Goal: Transaction & Acquisition: Download file/media

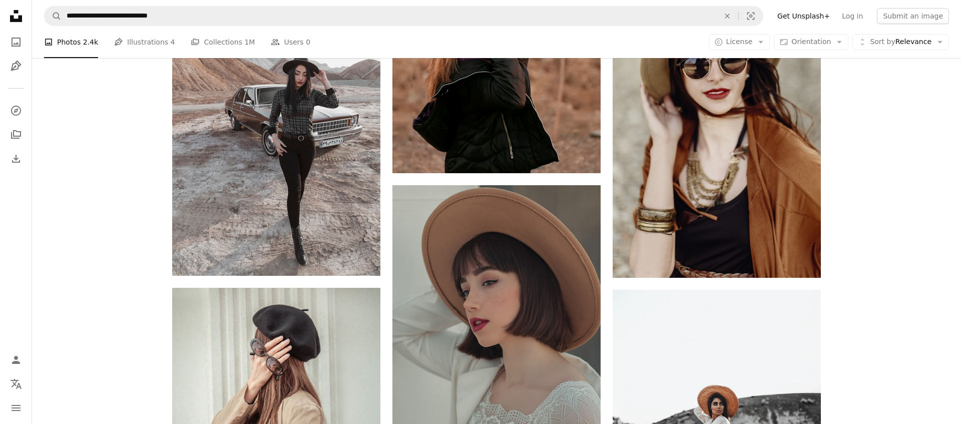
scroll to position [28238, 0]
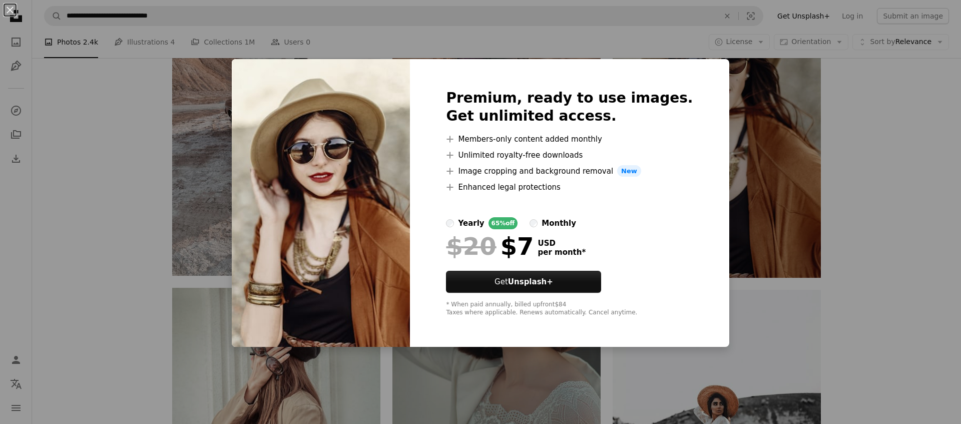
click at [119, 198] on div "An X shape Premium, ready to use images. Get unlimited access. A plus sign Memb…" at bounding box center [480, 212] width 961 height 424
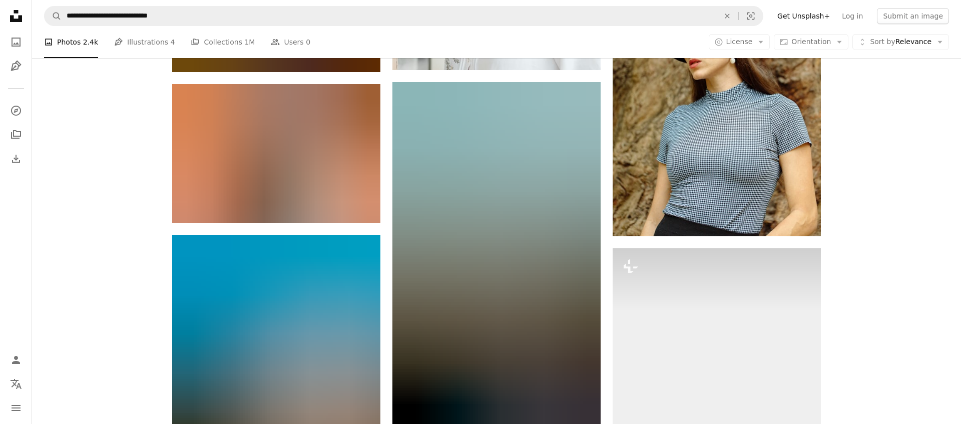
scroll to position [36916, 0]
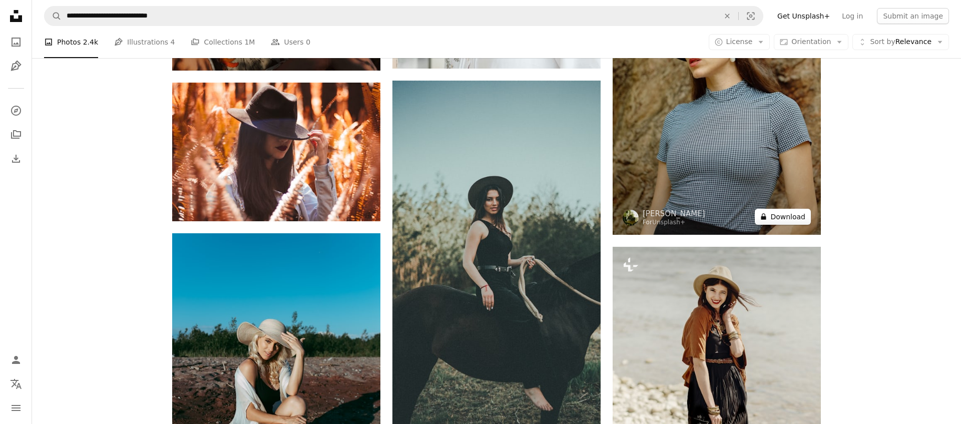
click at [769, 225] on button "A lock Download" at bounding box center [783, 217] width 56 height 16
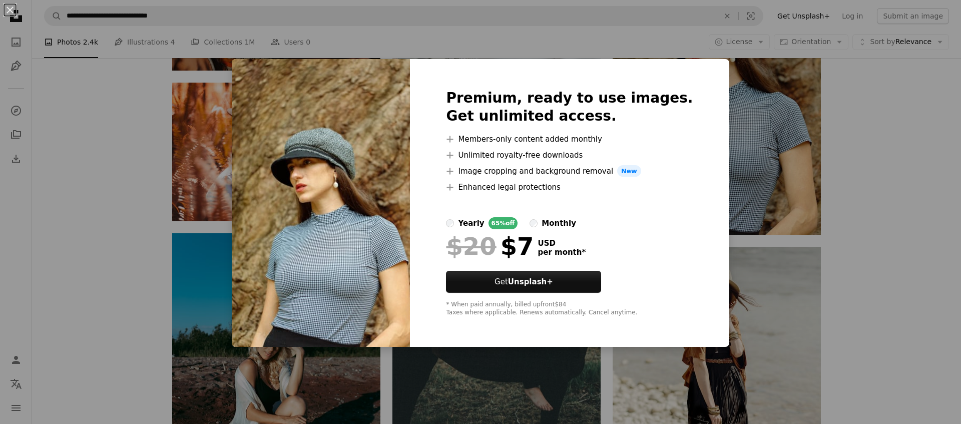
click at [135, 163] on div "An X shape Premium, ready to use images. Get unlimited access. A plus sign Memb…" at bounding box center [480, 212] width 961 height 424
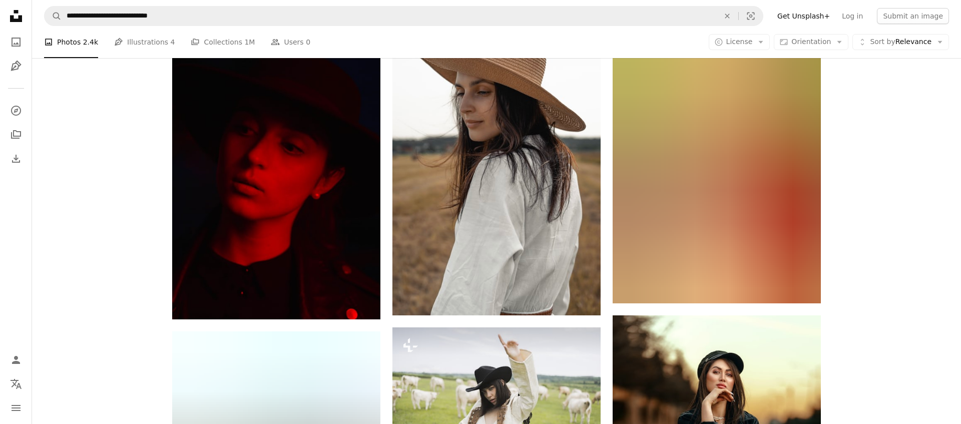
scroll to position [48447, 0]
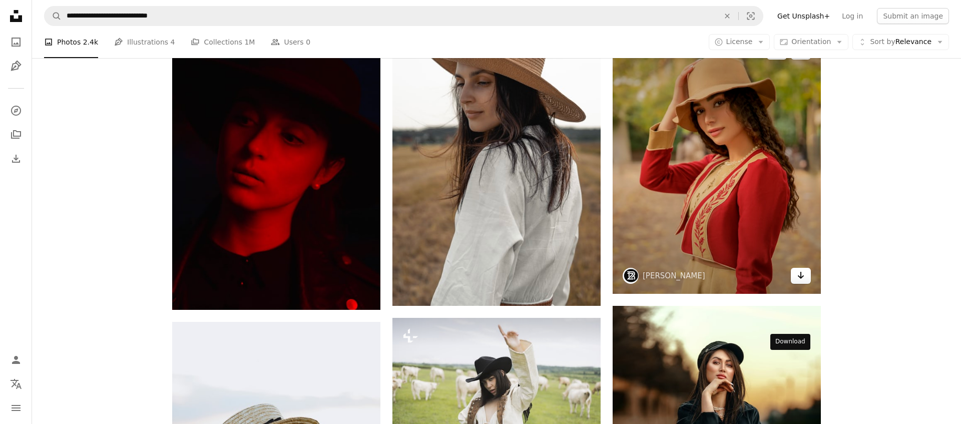
click at [798, 281] on icon "Arrow pointing down" at bounding box center [801, 275] width 8 height 12
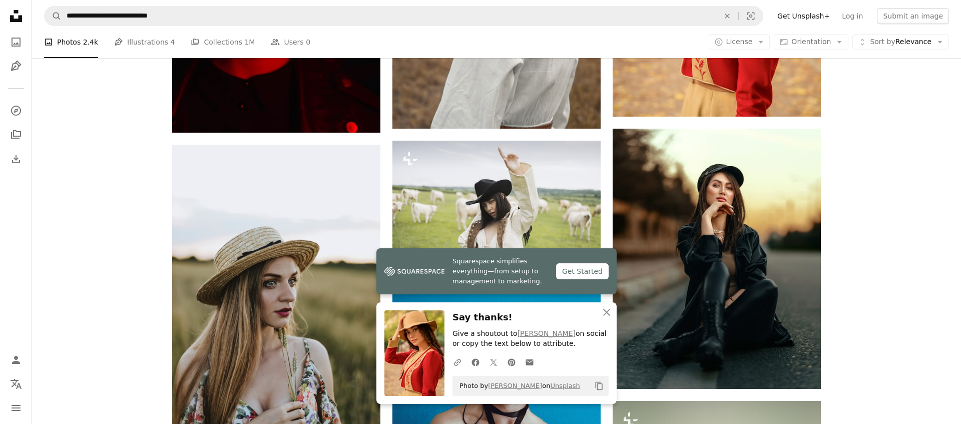
scroll to position [48628, 0]
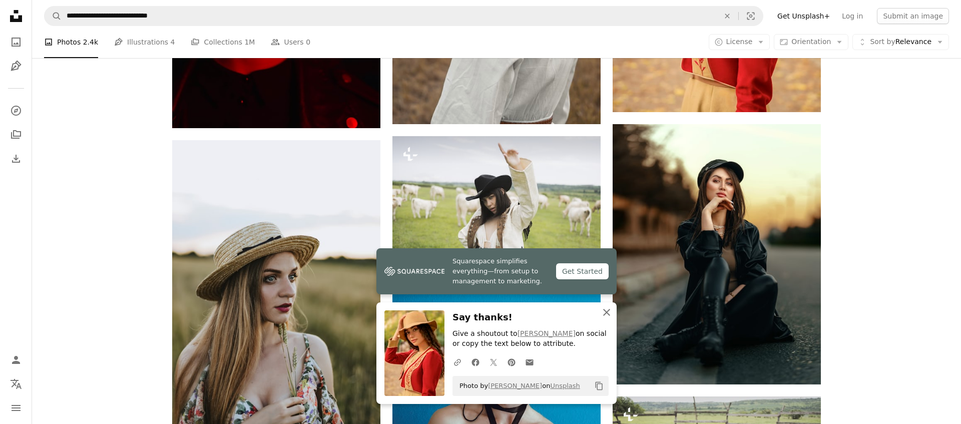
click at [608, 309] on icon "button" at bounding box center [606, 312] width 7 height 7
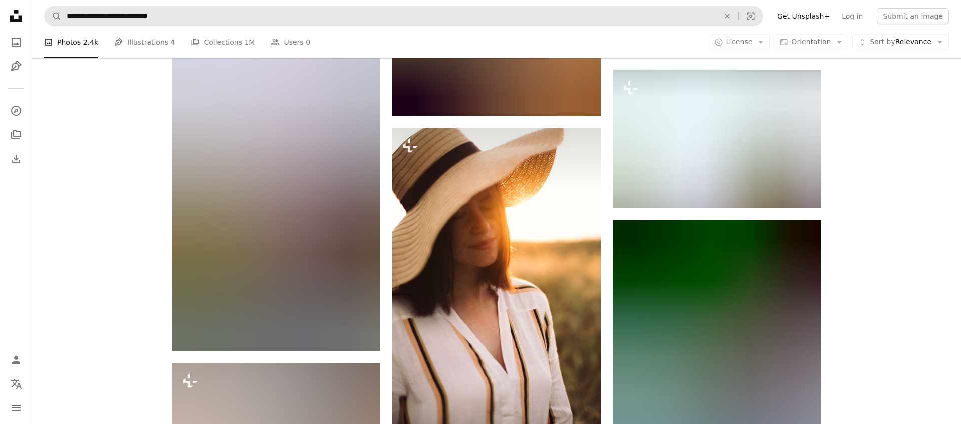
scroll to position [49692, 0]
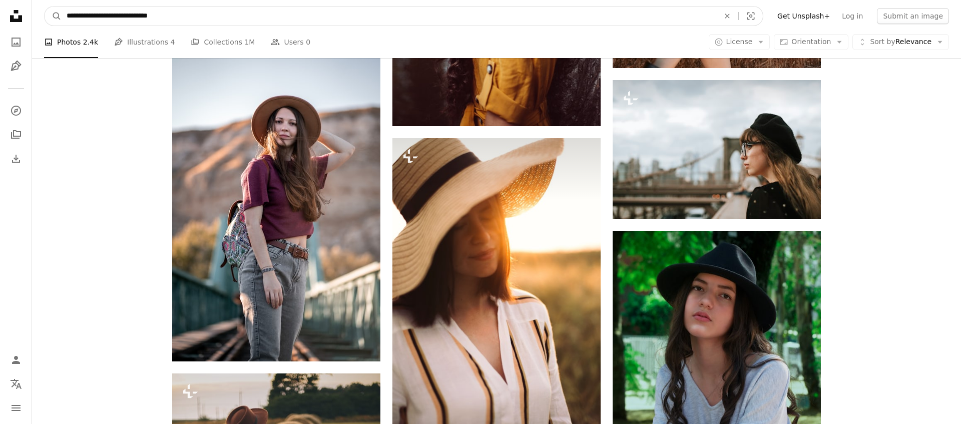
click at [86, 15] on input "**********" at bounding box center [389, 16] width 655 height 19
type input "**********"
click button "A magnifying glass" at bounding box center [53, 16] width 17 height 19
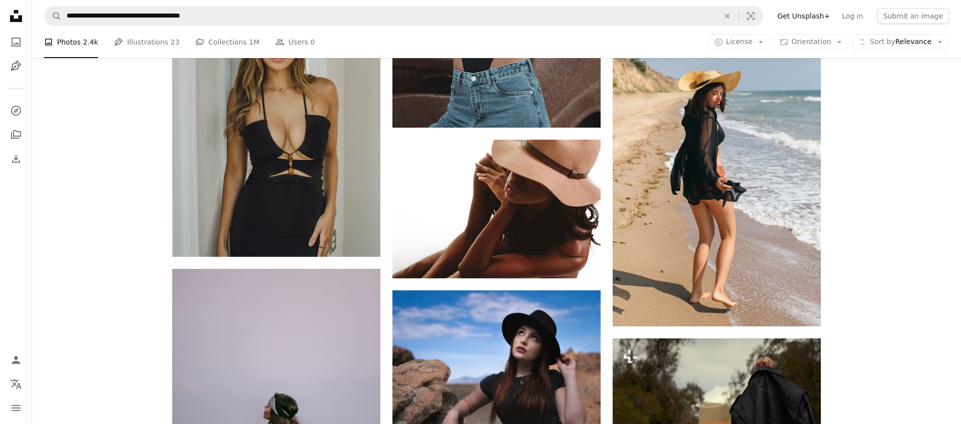
scroll to position [2833, 0]
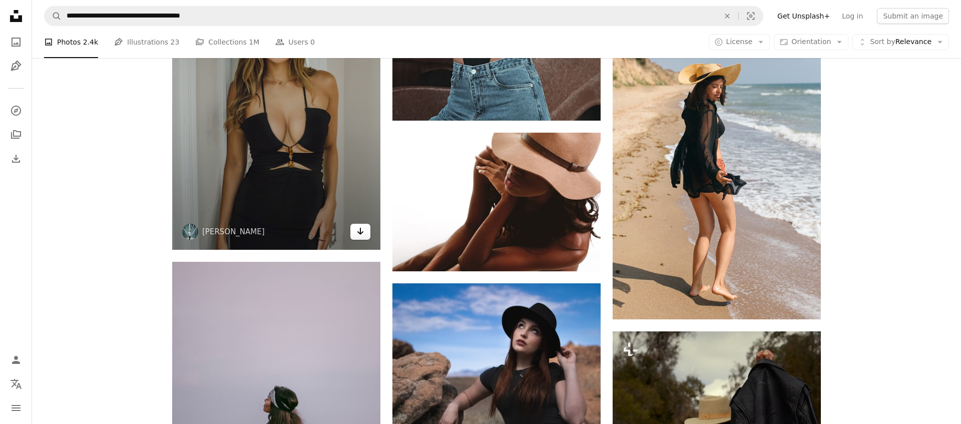
click at [355, 240] on link "Arrow pointing down" at bounding box center [360, 232] width 20 height 16
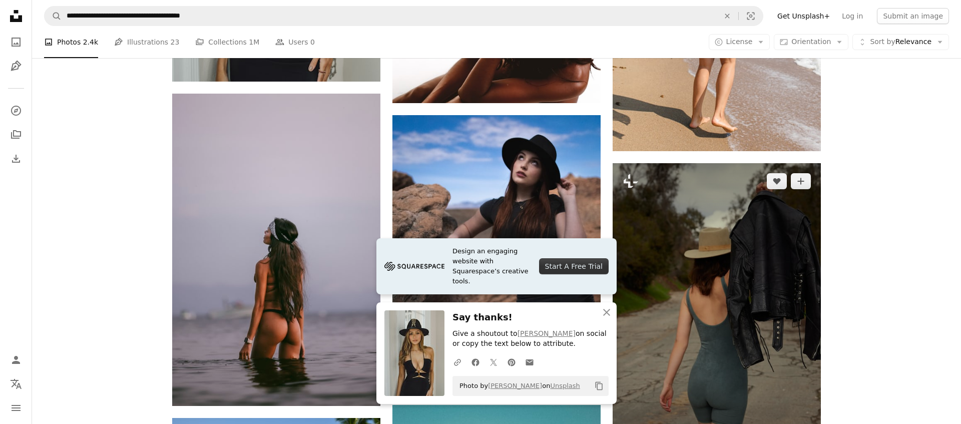
scroll to position [3002, 0]
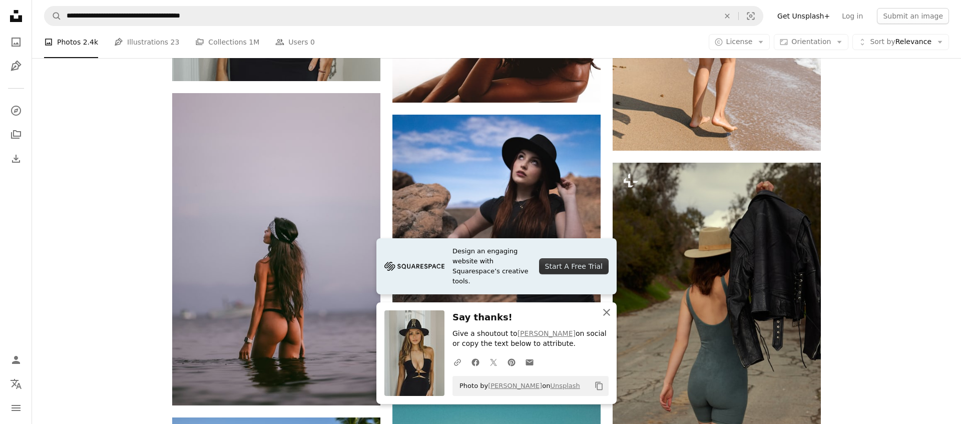
click at [610, 306] on icon "An X shape" at bounding box center [607, 312] width 12 height 12
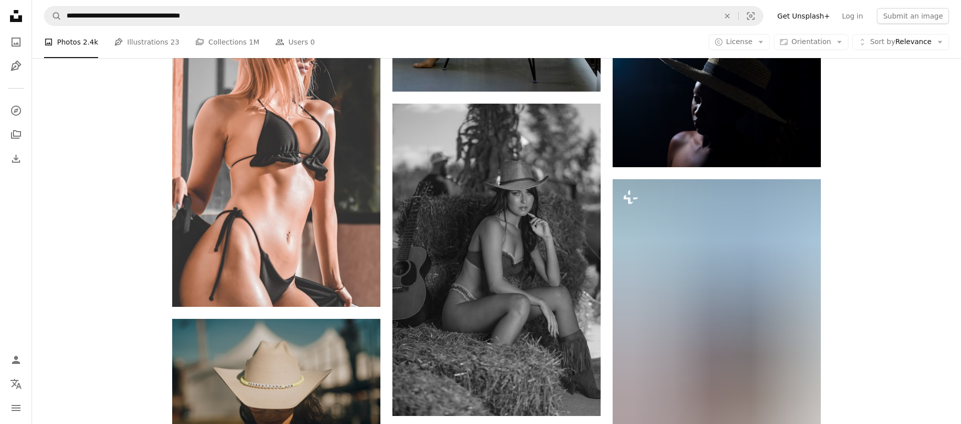
scroll to position [5022, 0]
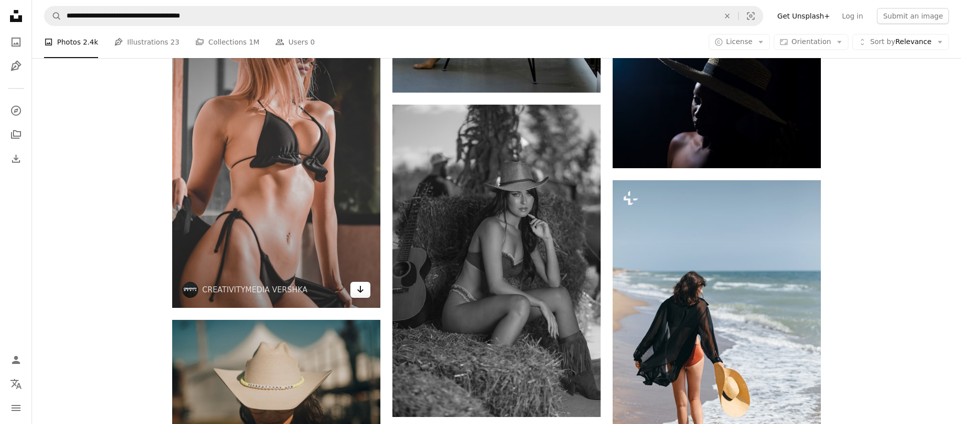
click at [356, 295] on icon "Arrow pointing down" at bounding box center [360, 289] width 8 height 12
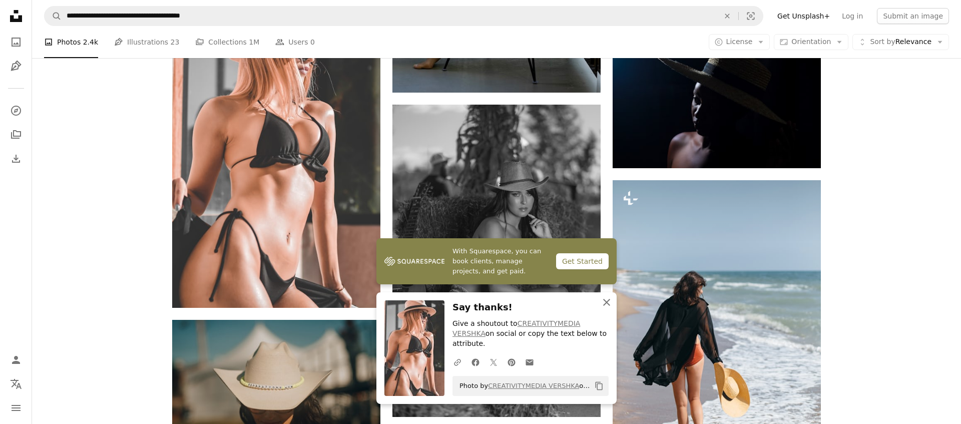
click at [608, 299] on icon "button" at bounding box center [606, 302] width 7 height 7
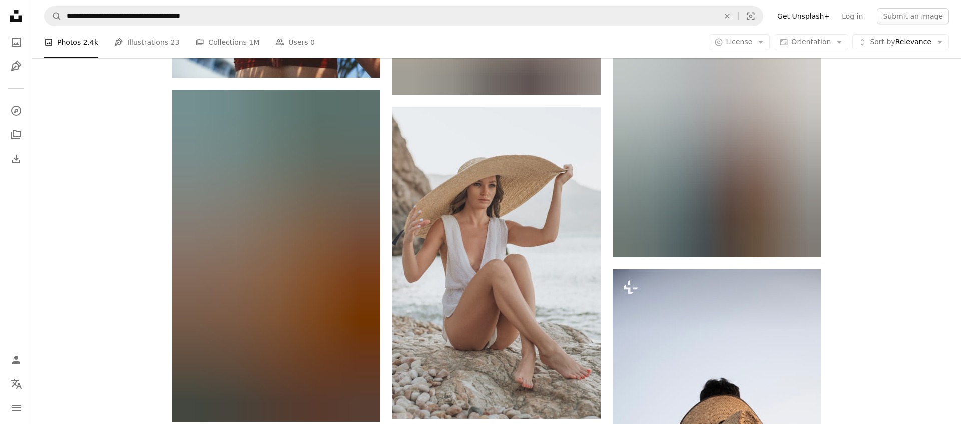
scroll to position [21151, 0]
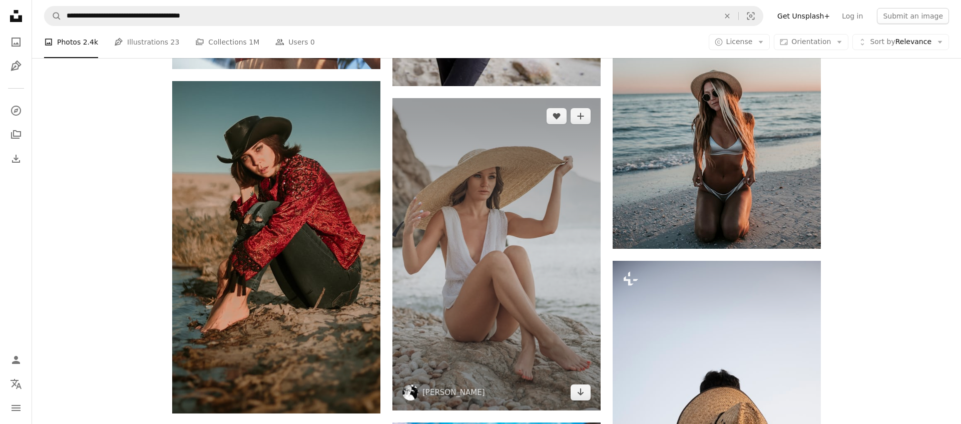
click at [510, 259] on img at bounding box center [496, 254] width 208 height 312
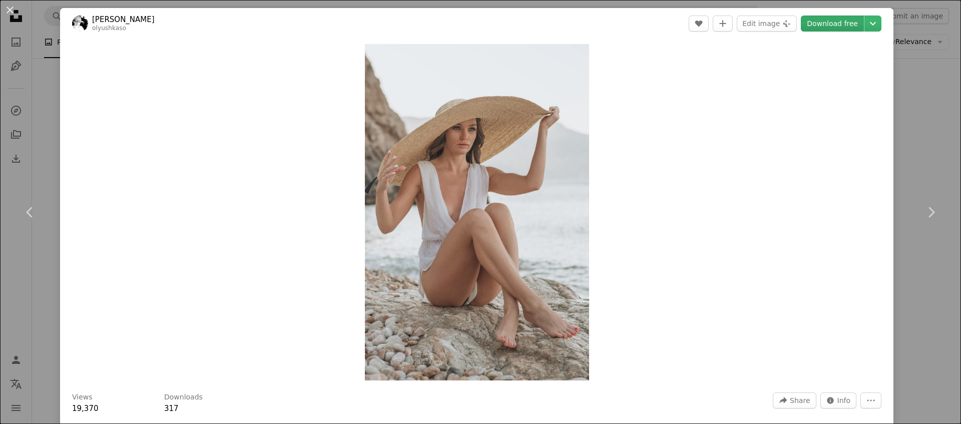
click at [812, 22] on link "Download free" at bounding box center [832, 24] width 63 height 16
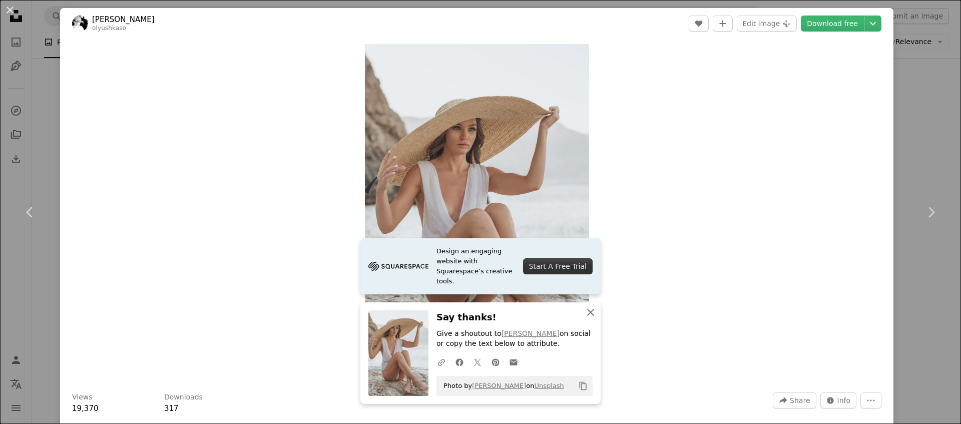
click at [588, 306] on icon "An X shape" at bounding box center [591, 312] width 12 height 12
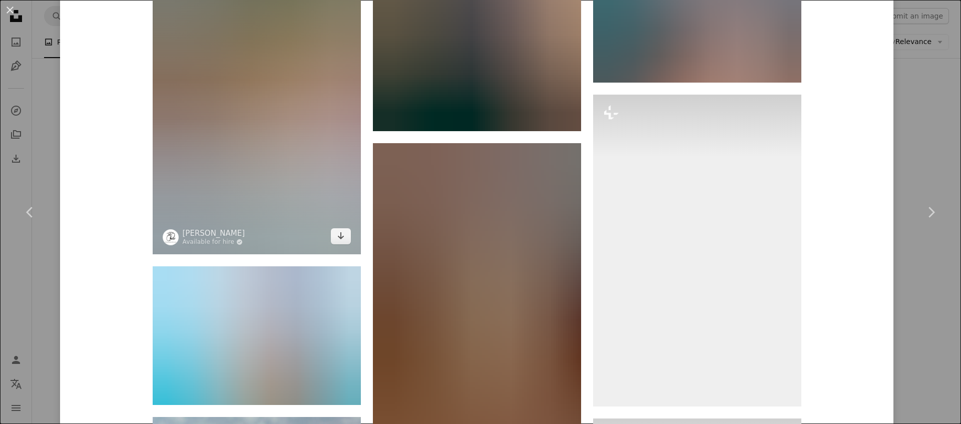
scroll to position [4001, 0]
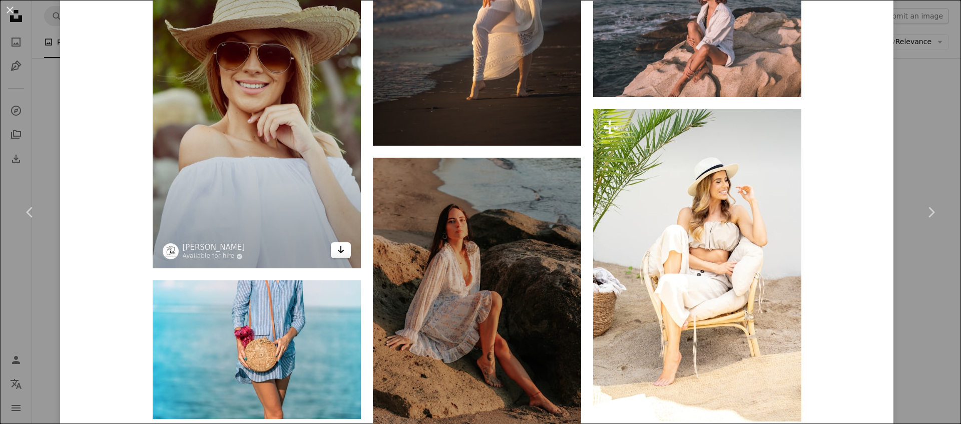
click at [345, 256] on icon "Arrow pointing down" at bounding box center [341, 250] width 8 height 12
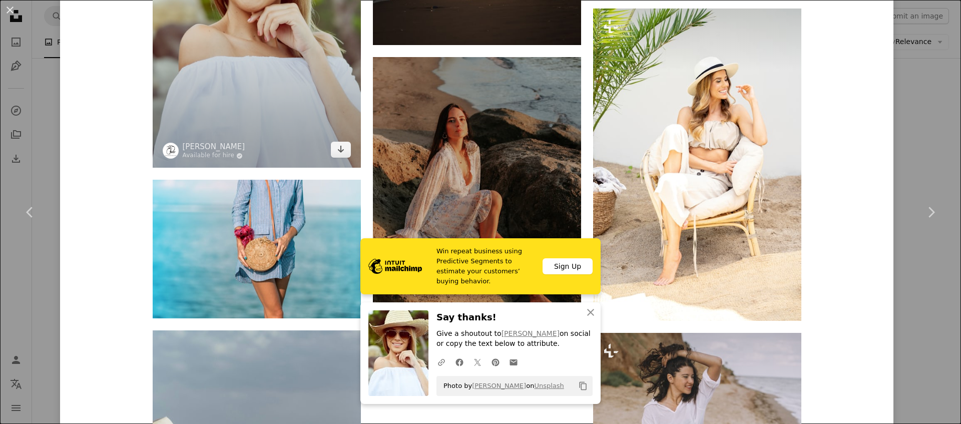
scroll to position [4104, 0]
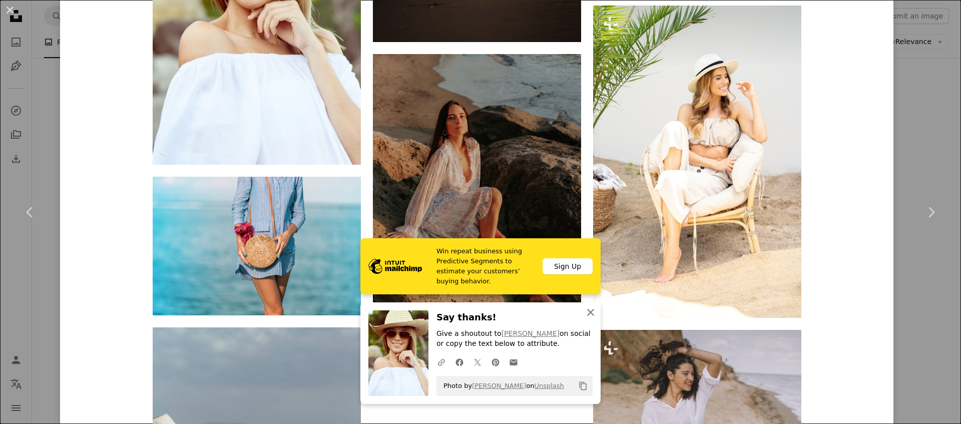
click at [591, 306] on icon "An X shape" at bounding box center [591, 312] width 12 height 12
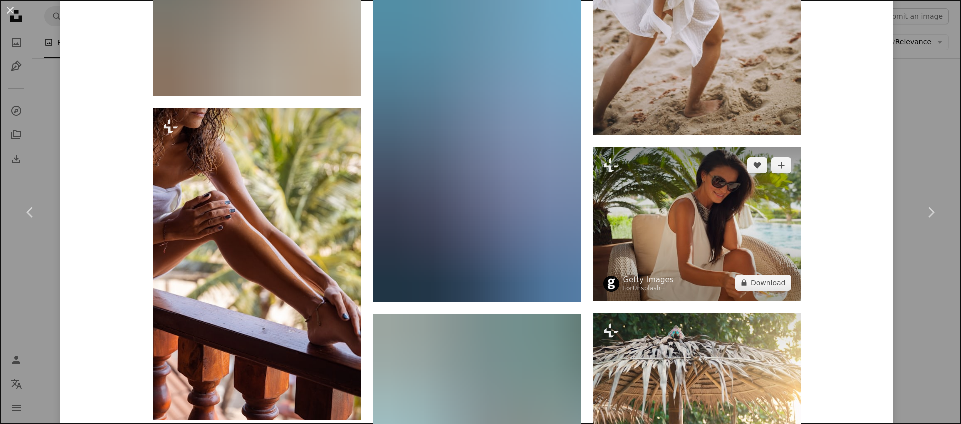
scroll to position [23579, 0]
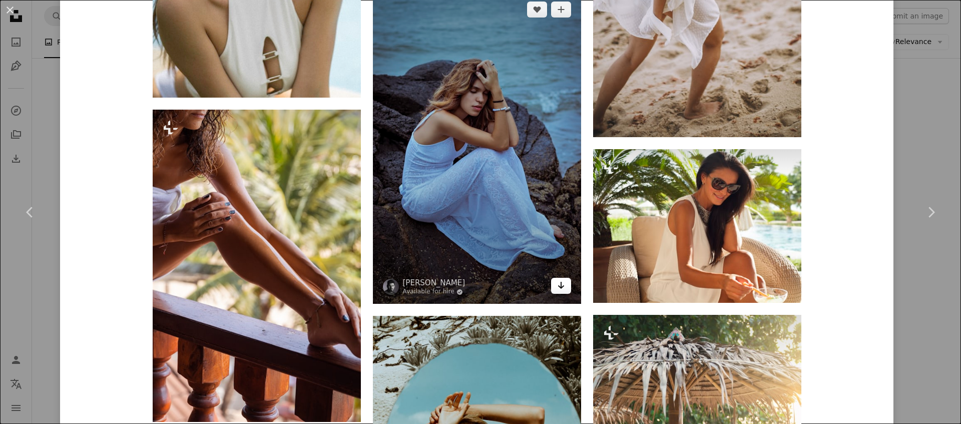
click at [562, 291] on icon "Arrow pointing down" at bounding box center [561, 285] width 8 height 12
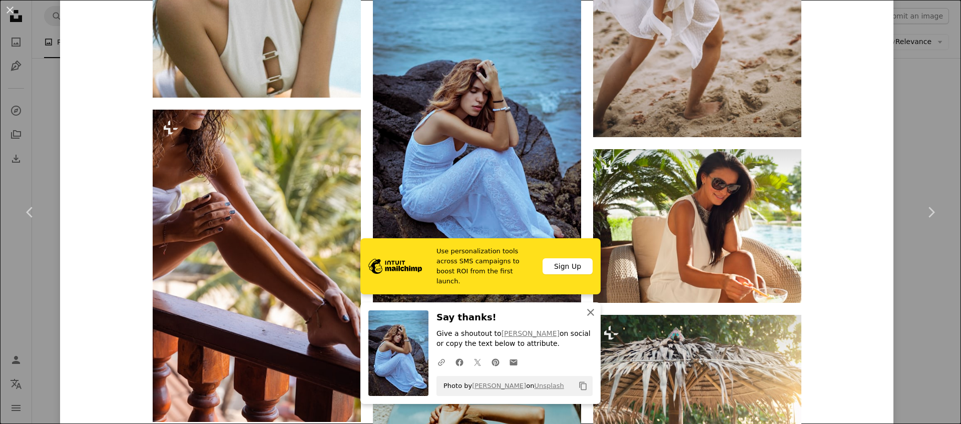
click at [590, 309] on icon "button" at bounding box center [590, 312] width 7 height 7
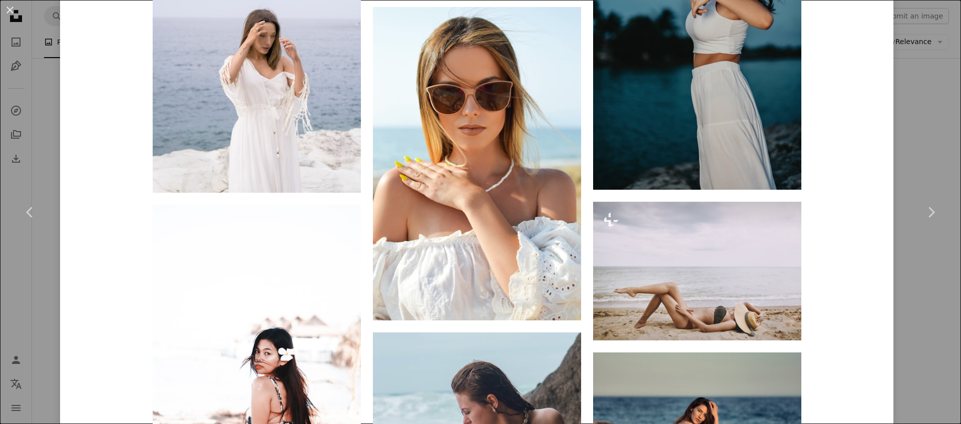
scroll to position [25433, 0]
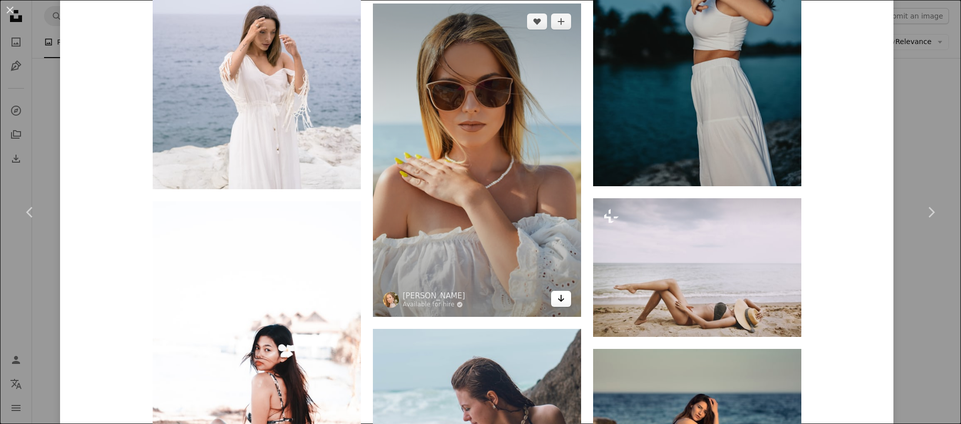
click at [560, 304] on icon "Arrow pointing down" at bounding box center [561, 298] width 8 height 12
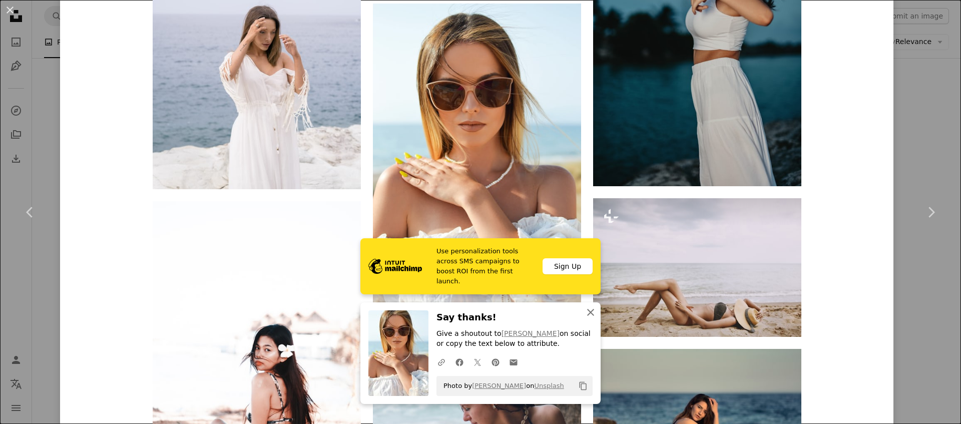
click at [596, 306] on icon "An X shape" at bounding box center [591, 312] width 12 height 12
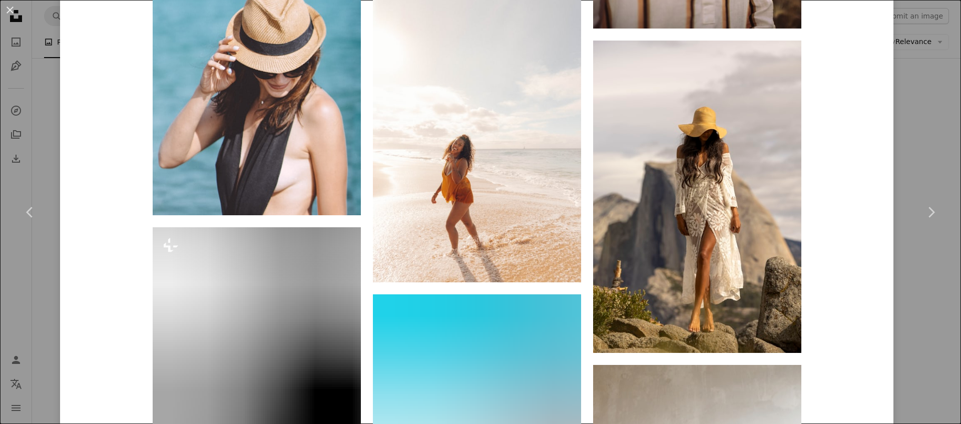
scroll to position [27852, 0]
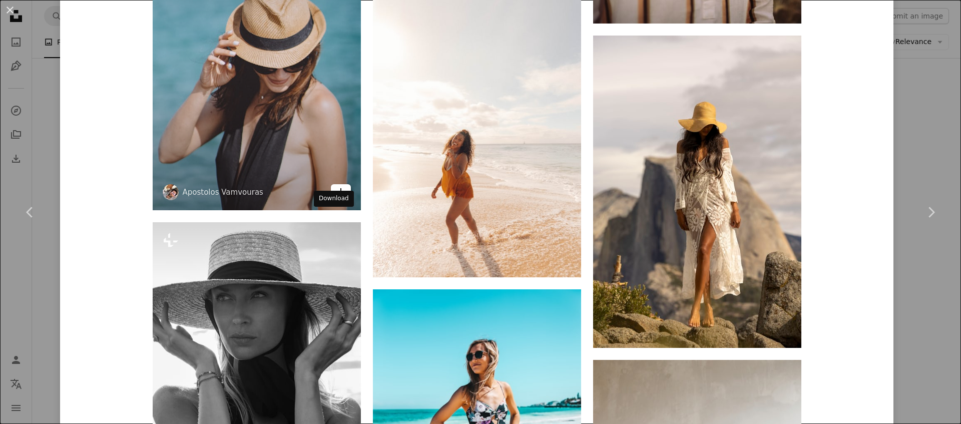
click at [343, 198] on icon "Arrow pointing down" at bounding box center [341, 192] width 8 height 12
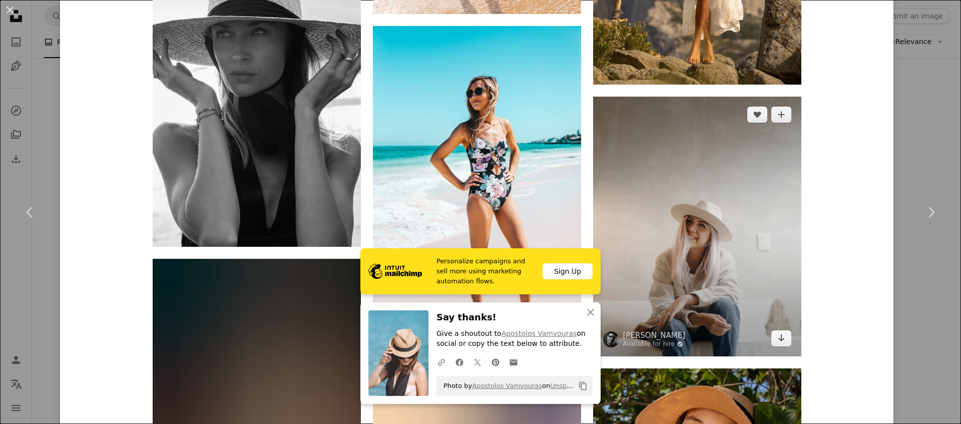
scroll to position [28116, 0]
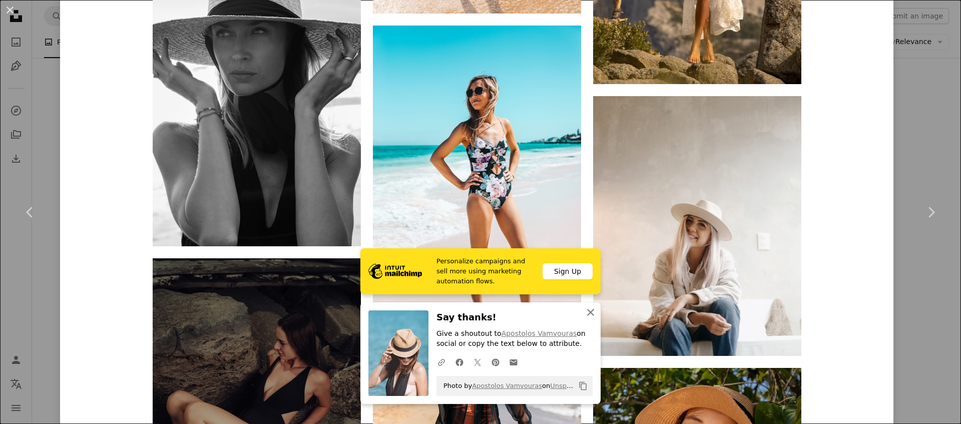
click at [592, 306] on icon "An X shape" at bounding box center [591, 312] width 12 height 12
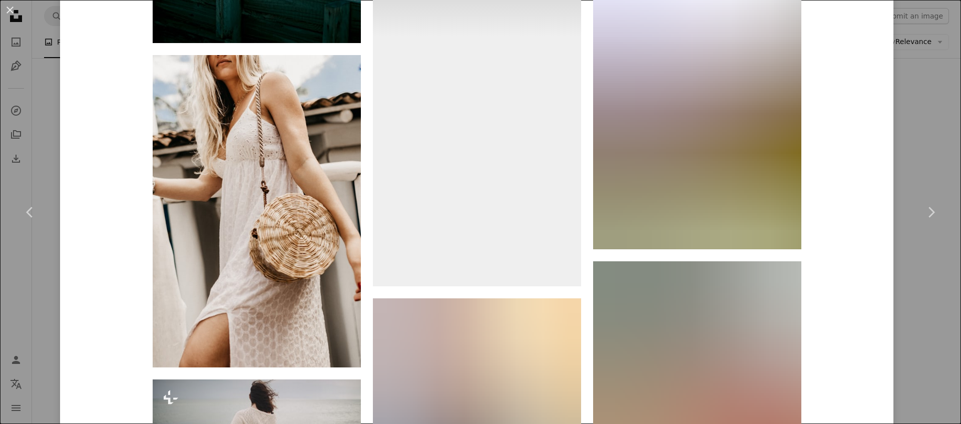
scroll to position [43533, 0]
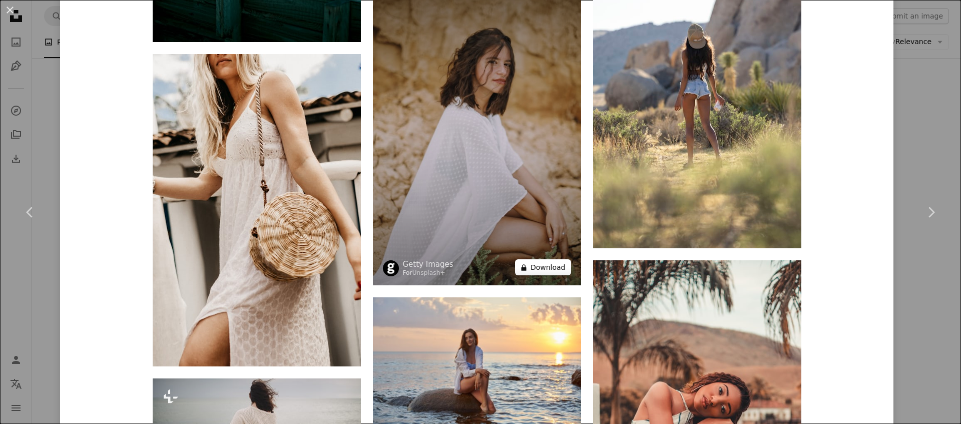
click at [560, 275] on button "A lock Download" at bounding box center [543, 267] width 56 height 16
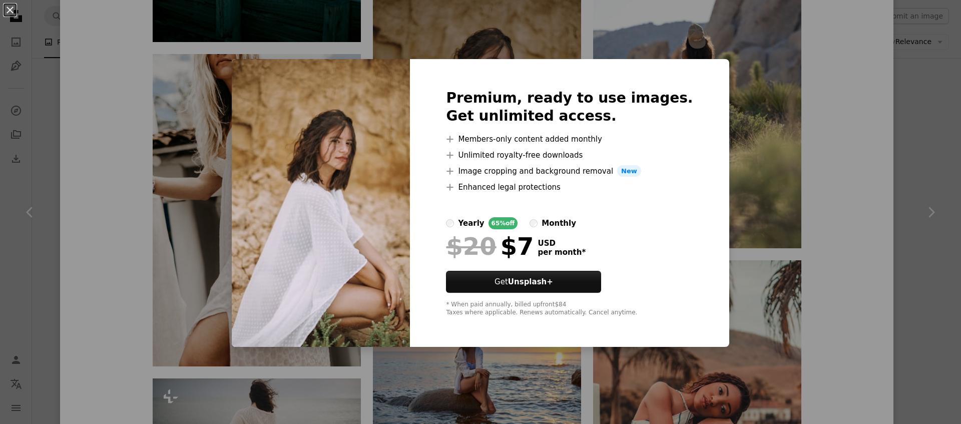
click at [91, 86] on div "An X shape Premium, ready to use images. Get unlimited access. A plus sign Memb…" at bounding box center [480, 212] width 961 height 424
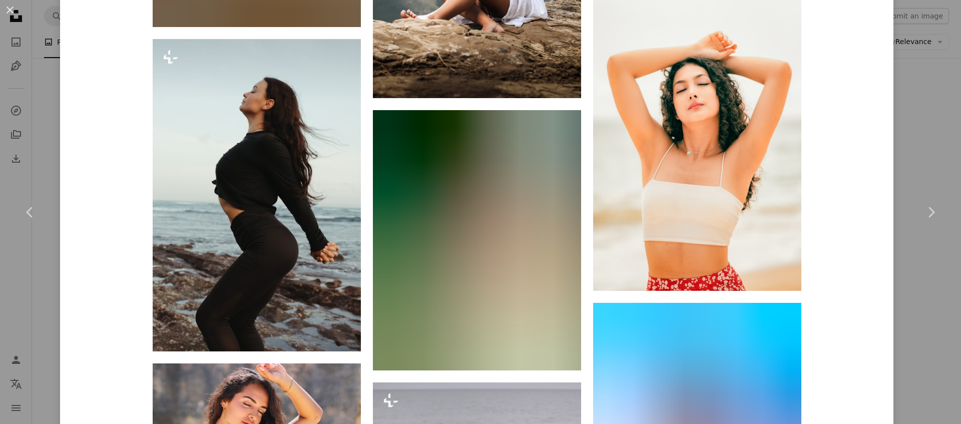
scroll to position [49840, 0]
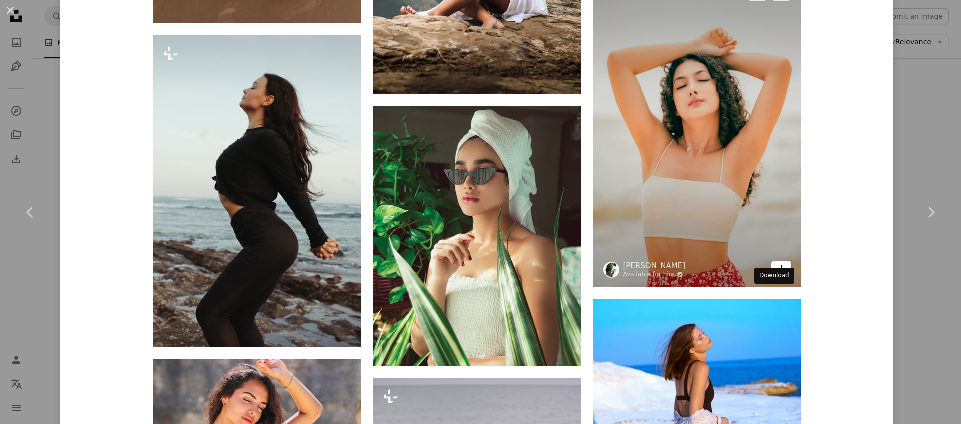
click at [780, 277] on link "Arrow pointing down" at bounding box center [781, 269] width 20 height 16
